Goal: Find specific page/section: Find specific page/section

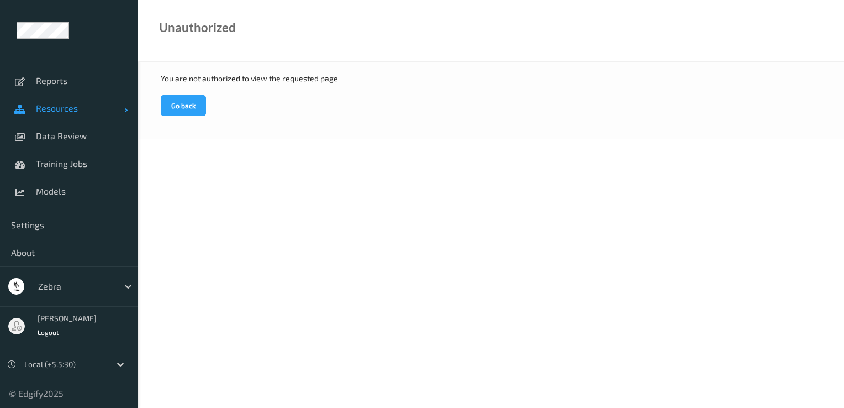
click at [92, 105] on span "Resources" at bounding box center [80, 108] width 88 height 11
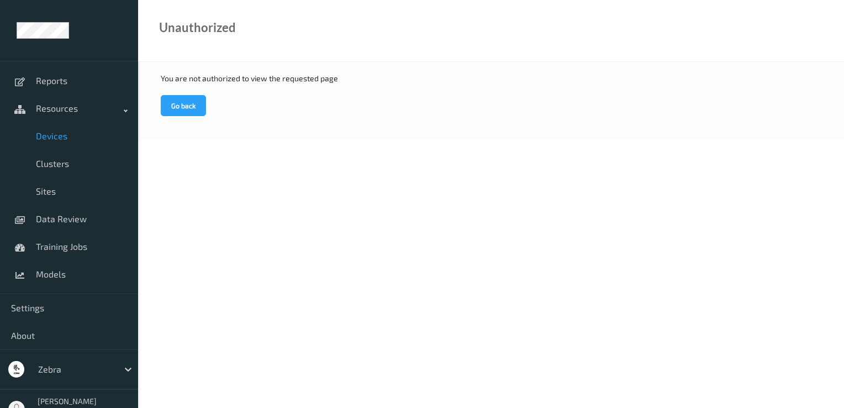
click at [50, 135] on span "Devices" at bounding box center [81, 135] width 91 height 11
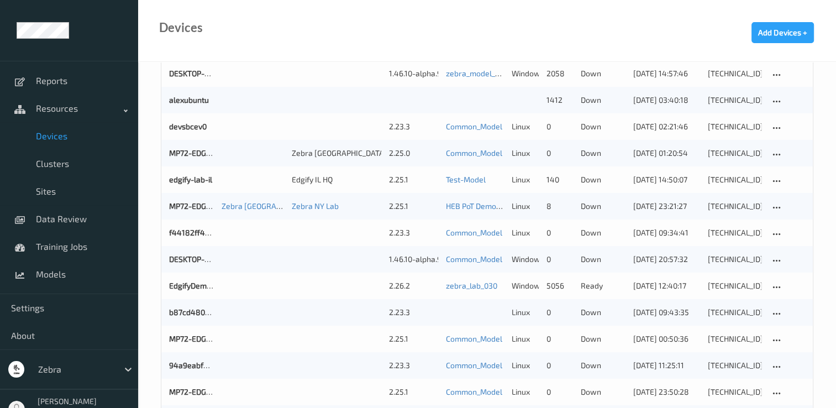
scroll to position [192, 0]
click at [76, 368] on div at bounding box center [75, 368] width 75 height 13
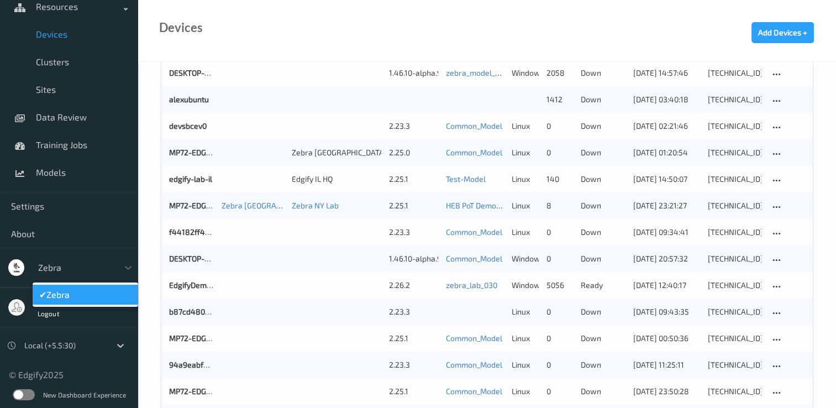
click at [46, 295] on span "✔" at bounding box center [42, 294] width 7 height 11
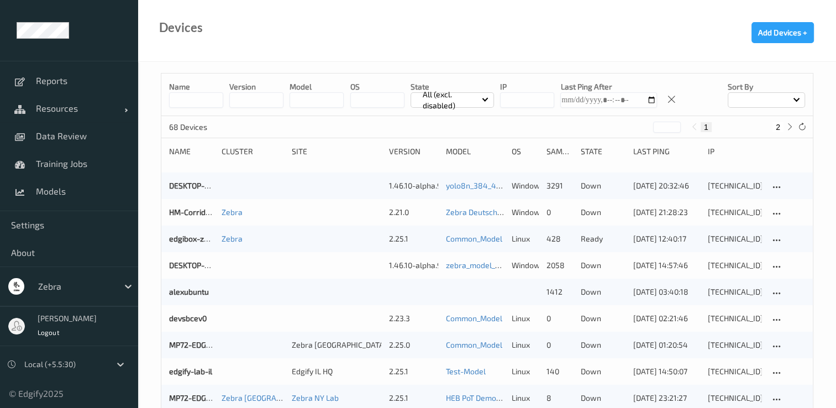
click at [194, 104] on input at bounding box center [196, 99] width 54 height 15
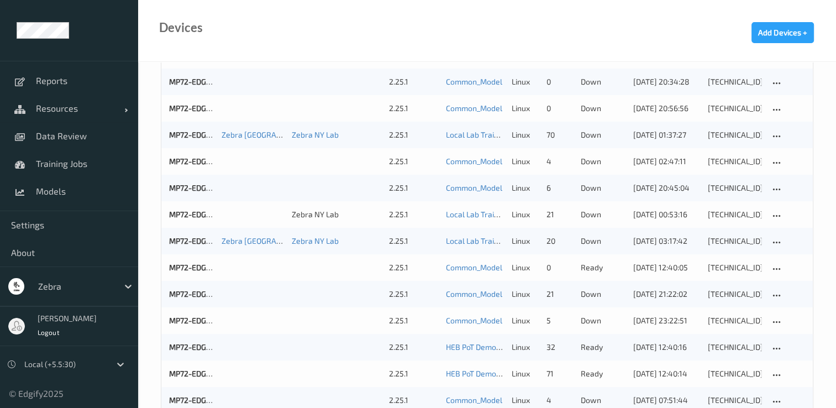
scroll to position [424, 0]
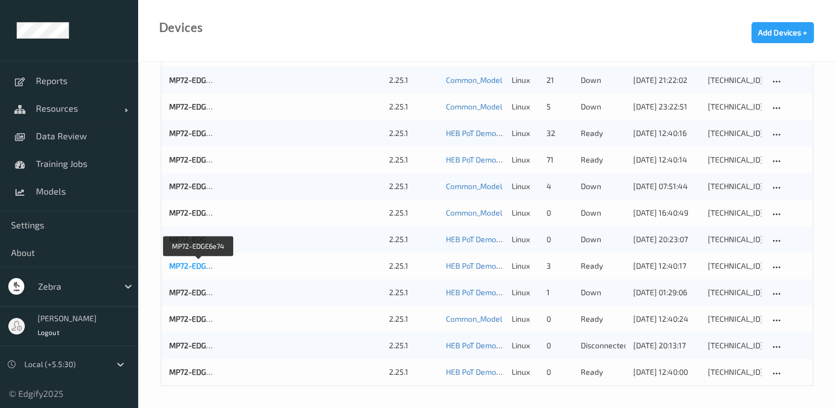
type input "****"
click at [197, 266] on link "MP72-EDGE6e74" at bounding box center [198, 265] width 59 height 9
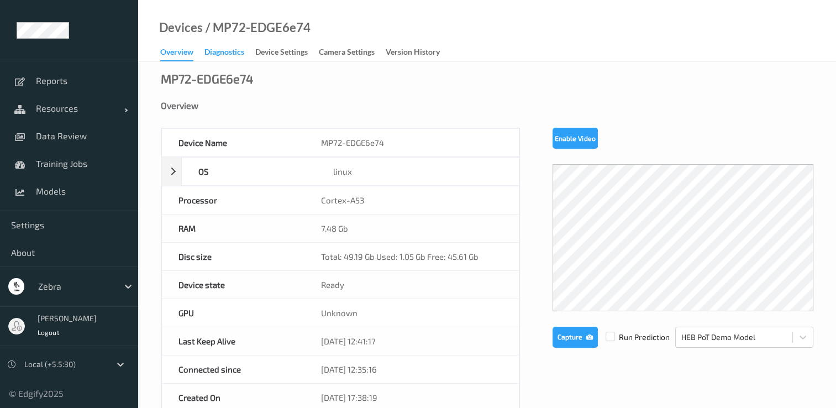
click at [221, 48] on div "Diagnostics" at bounding box center [224, 53] width 40 height 14
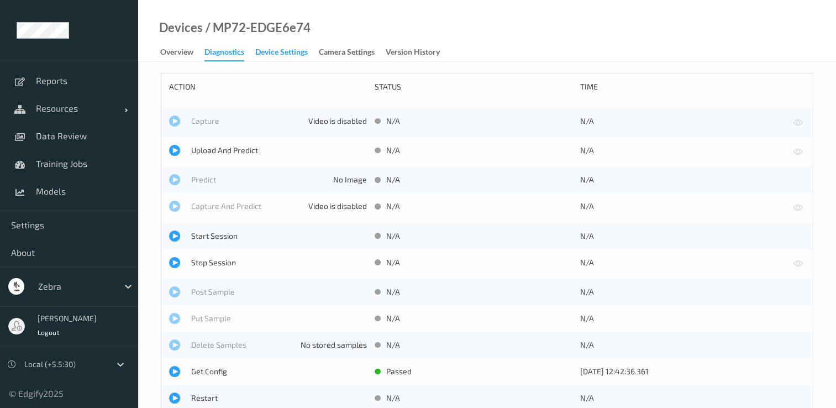
click at [272, 55] on div "Device Settings" at bounding box center [281, 53] width 52 height 14
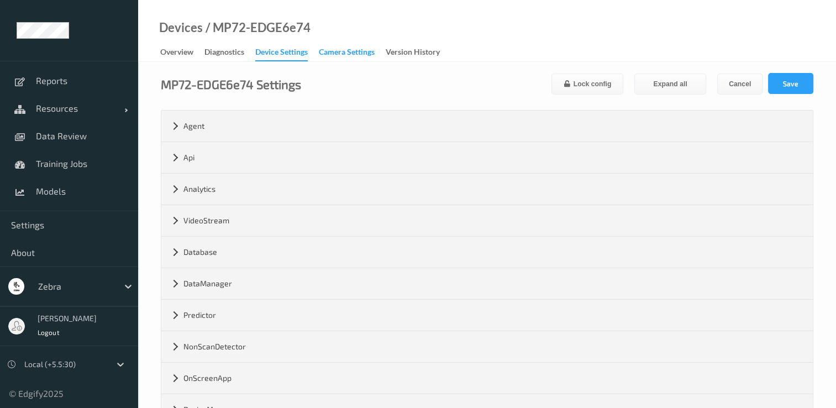
click at [356, 55] on div "Camera Settings" at bounding box center [347, 53] width 56 height 14
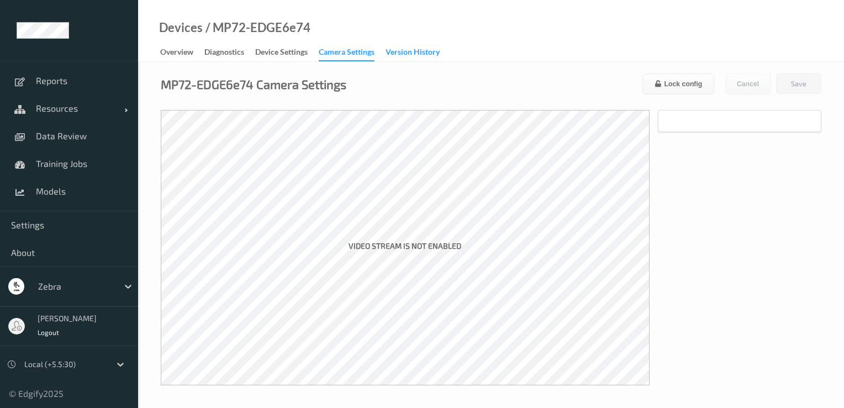
click at [418, 47] on div "Version History" at bounding box center [413, 53] width 54 height 14
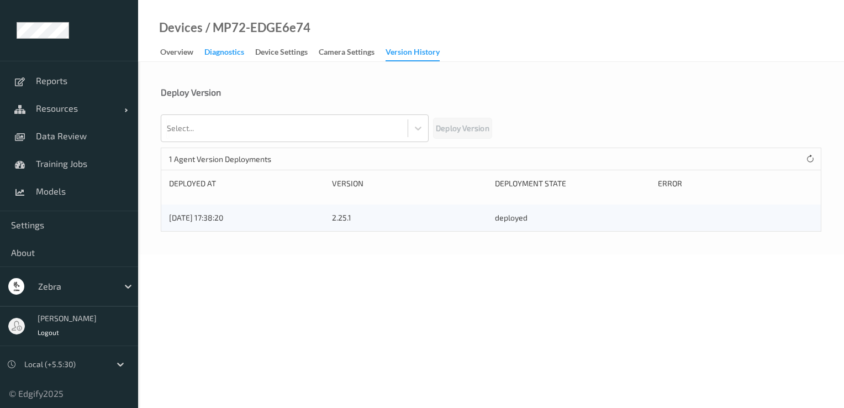
click at [220, 59] on div "Diagnostics" at bounding box center [224, 53] width 40 height 14
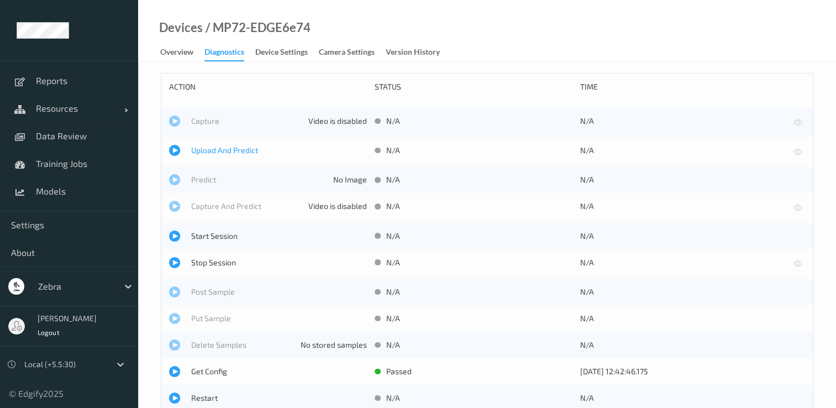
scroll to position [31, 0]
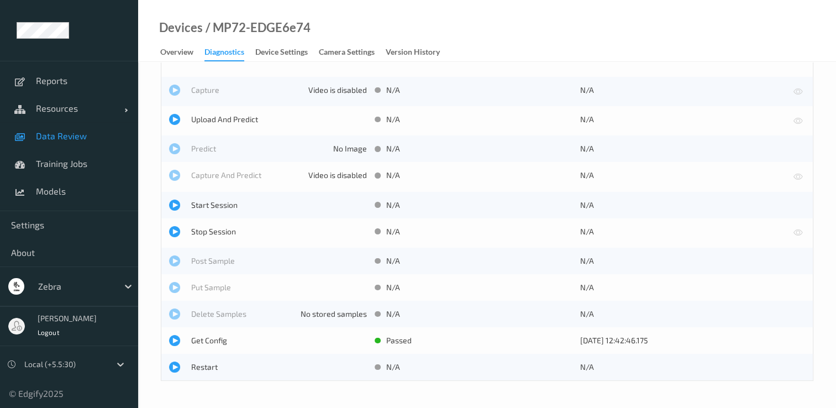
click at [59, 133] on span "Data Review" at bounding box center [81, 135] width 91 height 11
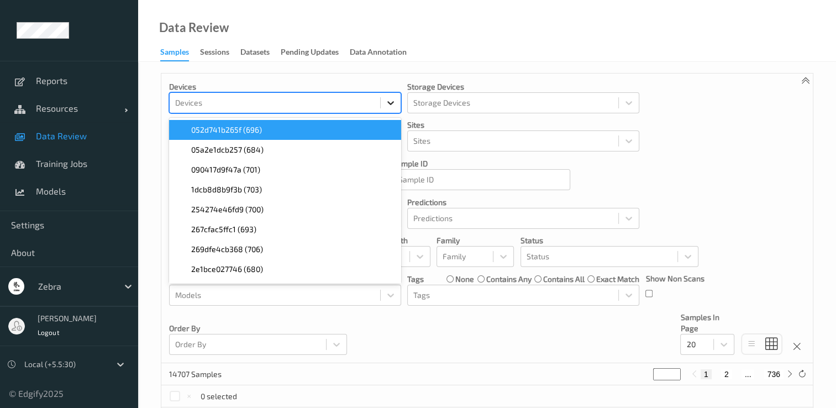
click at [393, 103] on icon at bounding box center [390, 102] width 11 height 11
type input "6E"
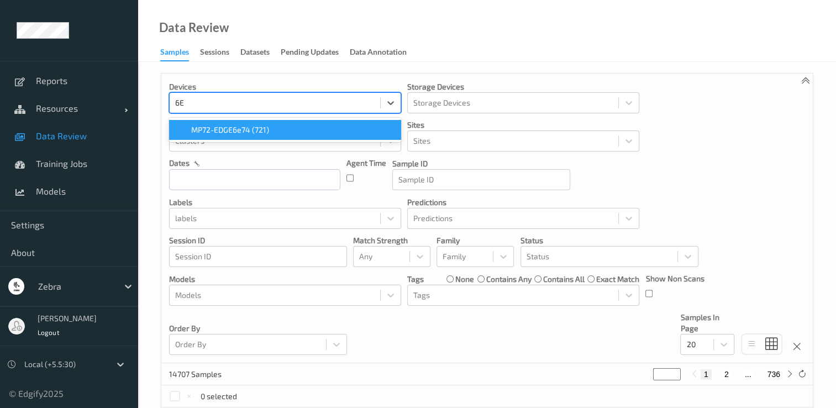
click at [294, 134] on div "MP72-EDGE6e74 (721)" at bounding box center [285, 129] width 219 height 11
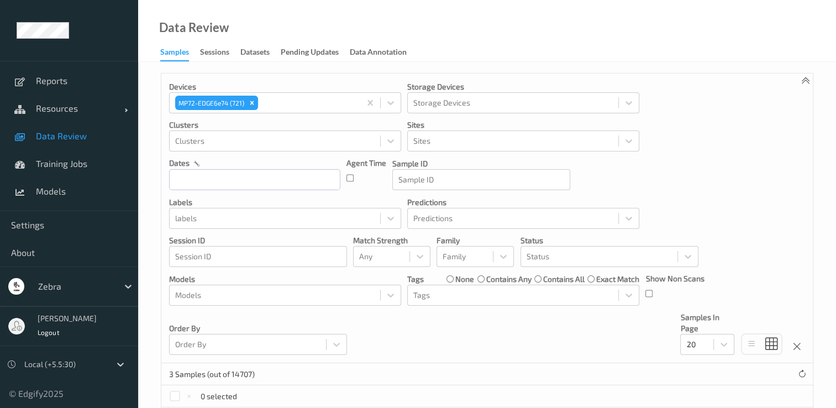
click at [742, 178] on div "Devices MP72-EDGE6e74 (721) Storage Devices Storage Devices Clusters Clusters S…" at bounding box center [486, 217] width 651 height 289
